Goal: Transaction & Acquisition: Purchase product/service

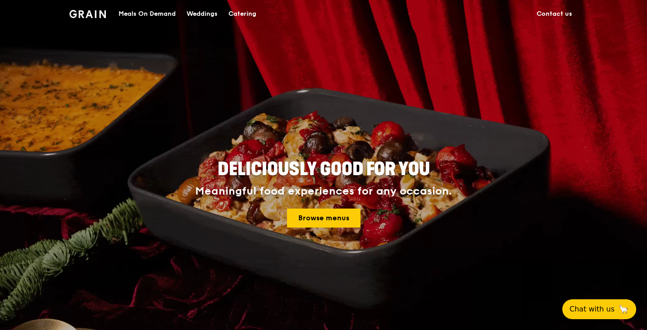
click at [158, 20] on div "Meals On Demand" at bounding box center [147, 13] width 57 height 27
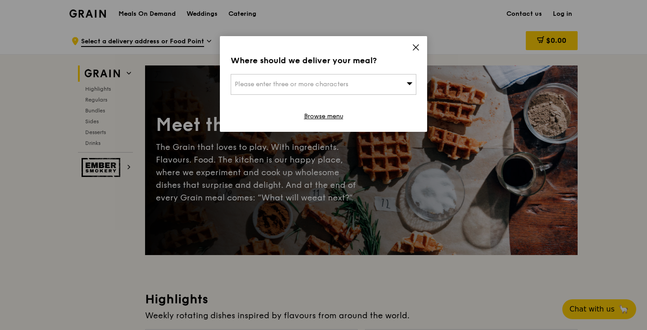
click at [375, 76] on div "Please enter three or more characters" at bounding box center [324, 84] width 186 height 21
click at [410, 47] on div "Where should we deliver your meal? Please enter three or more characters Please…" at bounding box center [323, 84] width 207 height 96
click at [414, 50] on icon at bounding box center [416, 47] width 8 height 8
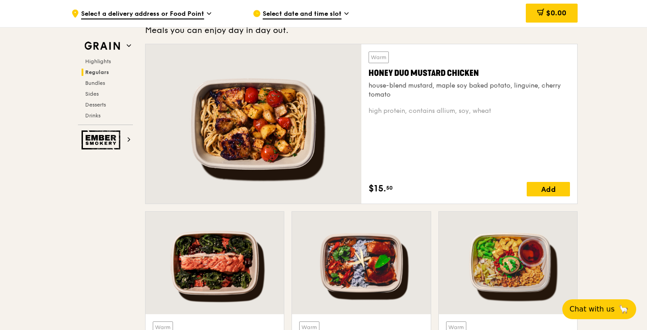
scroll to position [631, 0]
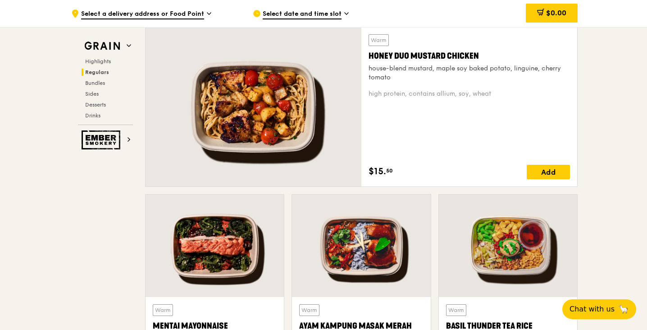
click at [263, 9] on div "Select date and time slot" at bounding box center [336, 13] width 167 height 27
